Goal: Task Accomplishment & Management: Manage account settings

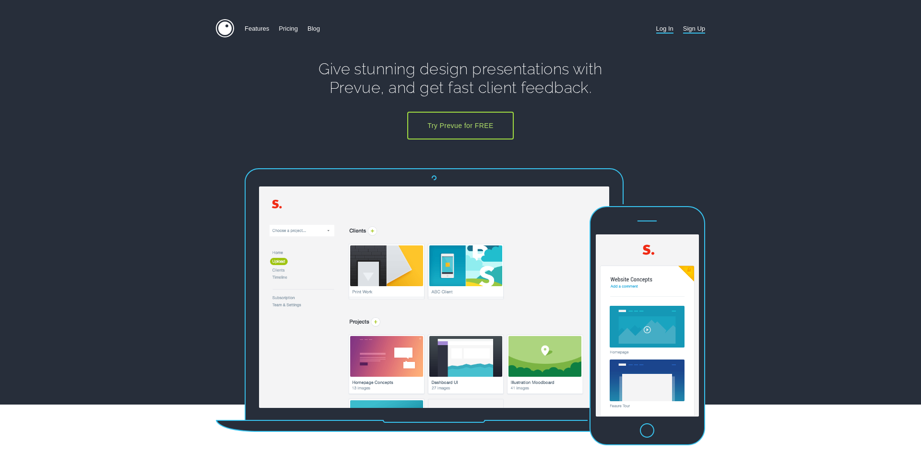
click at [664, 31] on link "Log In" at bounding box center [664, 28] width 17 height 19
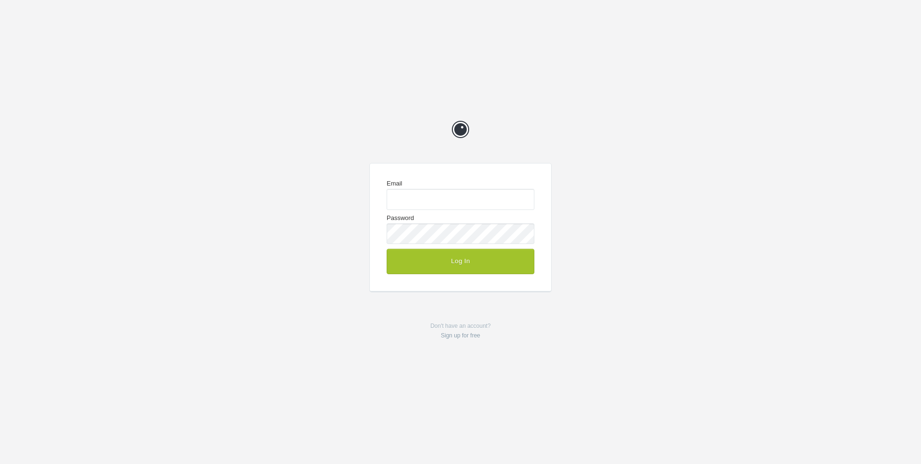
type input "[PERSON_NAME][EMAIL_ADDRESS][DOMAIN_NAME]"
drag, startPoint x: 623, startPoint y: 330, endPoint x: 613, endPoint y: 335, distance: 11.4
click at [623, 330] on div "Prevue Email oliver@pwd.com.au Password Log In Don't have an account? Sign up f…" at bounding box center [460, 232] width 921 height 464
click at [459, 325] on p "Don't have an account? Sign up for free" at bounding box center [460, 331] width 182 height 20
click at [458, 325] on p "Don't have an account? Sign up for free" at bounding box center [460, 331] width 182 height 20
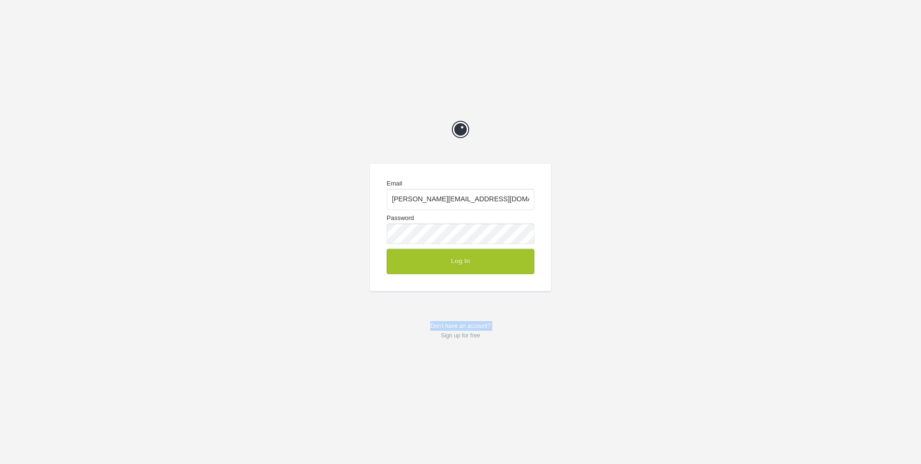
click at [459, 325] on p "Don't have an account? Sign up for free" at bounding box center [460, 331] width 182 height 20
click at [576, 328] on div "Prevue Email oliver@pwd.com.au Password Log In Don't have an account? Sign up f…" at bounding box center [460, 232] width 921 height 464
click at [459, 257] on button "Log In" at bounding box center [461, 261] width 148 height 25
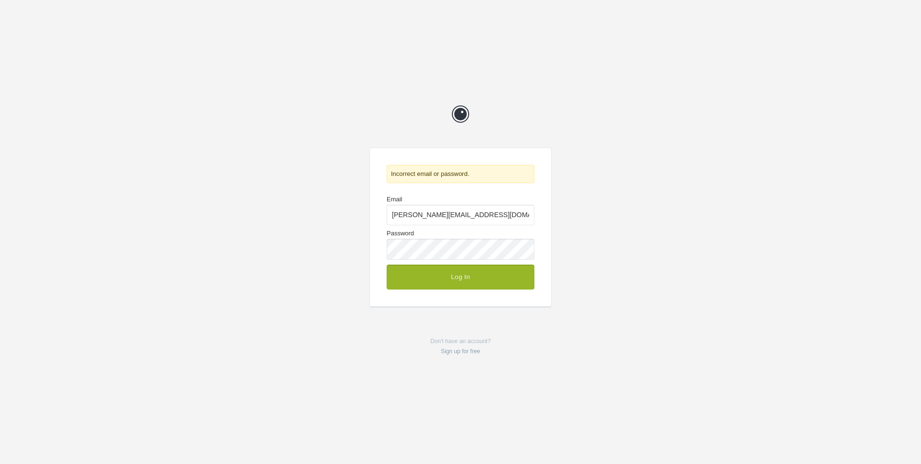
click at [535, 202] on div at bounding box center [535, 202] width 0 height 0
drag, startPoint x: 677, startPoint y: 211, endPoint x: 672, endPoint y: 213, distance: 5.2
click at [677, 211] on div "Prevue Incorrect email or password. Email oliver@pwd.com.au Password Log In Don…" at bounding box center [460, 232] width 921 height 464
click at [463, 273] on button "Log In" at bounding box center [461, 277] width 148 height 25
drag, startPoint x: 606, startPoint y: 276, endPoint x: 591, endPoint y: 280, distance: 15.5
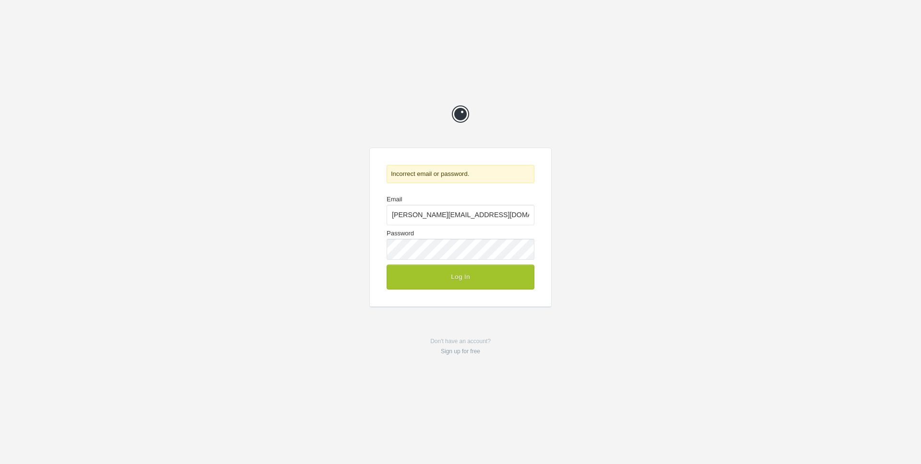
click at [605, 276] on div "Prevue Incorrect email or password. Email oliver@pwd.com.au Password Log In Don…" at bounding box center [460, 232] width 921 height 464
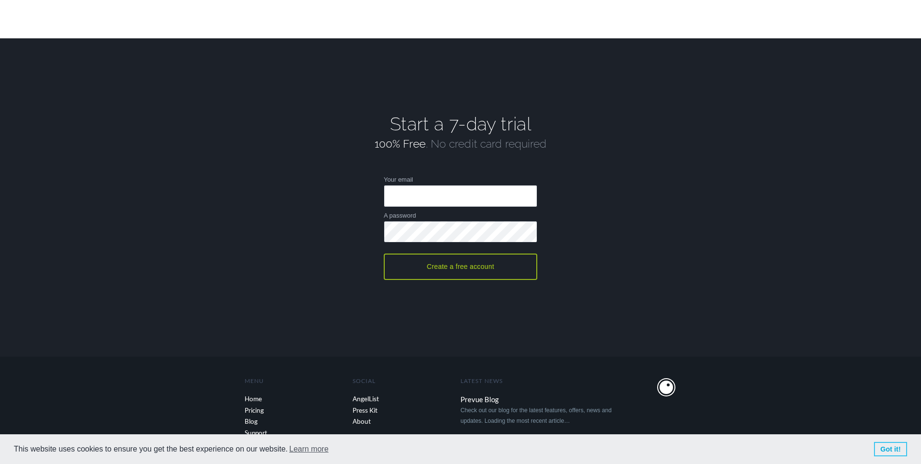
scroll to position [2028, 0]
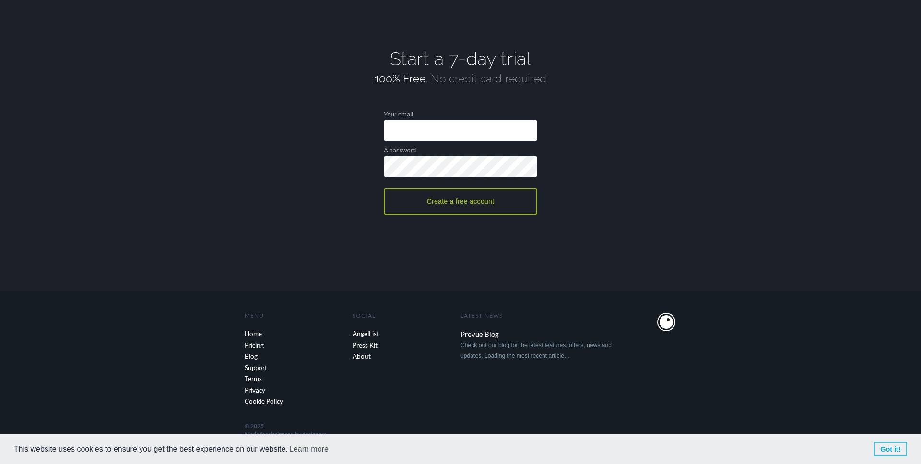
click at [375, 388] on section "^ Back to Top Latest News Prevue Blog Check out our blog for the latest feature…" at bounding box center [460, 378] width 921 height 173
click at [893, 450] on link "Got it!" at bounding box center [890, 449] width 33 height 14
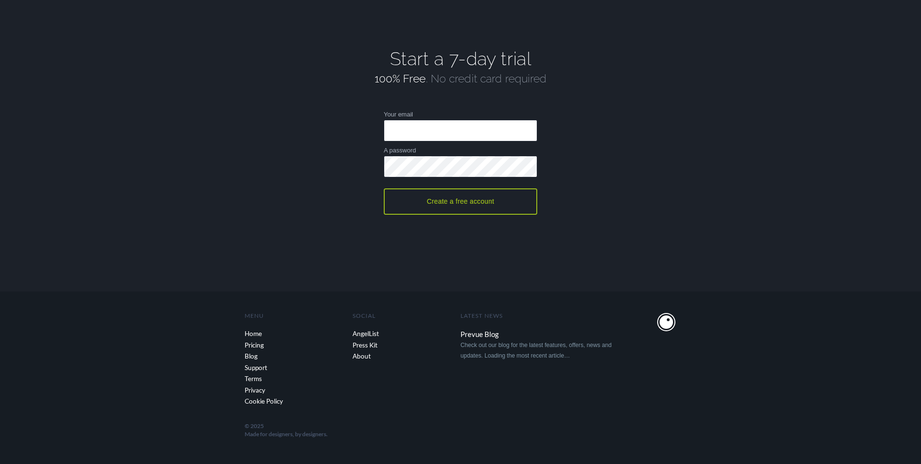
click at [542, 409] on section "^ Back to Top Latest News Prevue Blog Check out our blog for the latest feature…" at bounding box center [460, 378] width 921 height 173
click at [262, 366] on link "Support" at bounding box center [299, 369] width 108 height 12
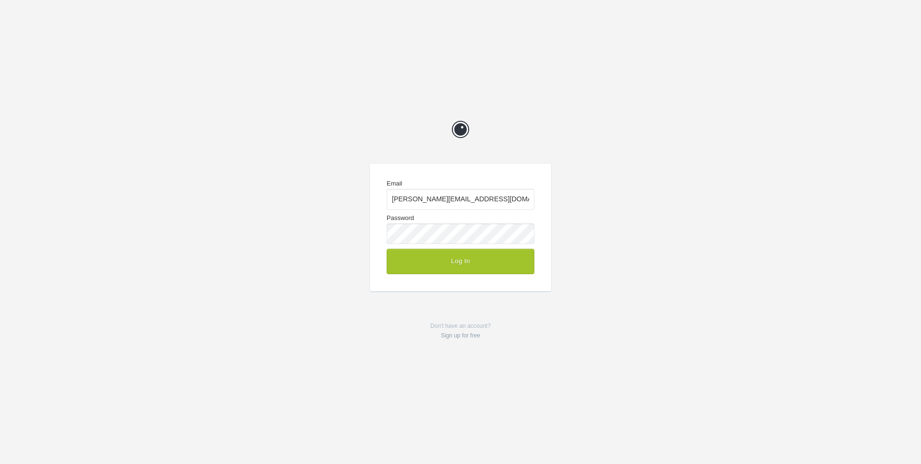
drag, startPoint x: 627, startPoint y: 195, endPoint x: 627, endPoint y: 204, distance: 9.1
click at [627, 194] on div "Prevue Email [PERSON_NAME][EMAIL_ADDRESS][DOMAIN_NAME] Password Log In Don't ha…" at bounding box center [460, 232] width 921 height 464
drag, startPoint x: 698, startPoint y: 151, endPoint x: 238, endPoint y: 32, distance: 474.7
click at [692, 148] on div "Prevue Email [PERSON_NAME][EMAIL_ADDRESS][DOMAIN_NAME] Password Log In Don't ha…" at bounding box center [460, 232] width 921 height 464
